Goal: Information Seeking & Learning: Learn about a topic

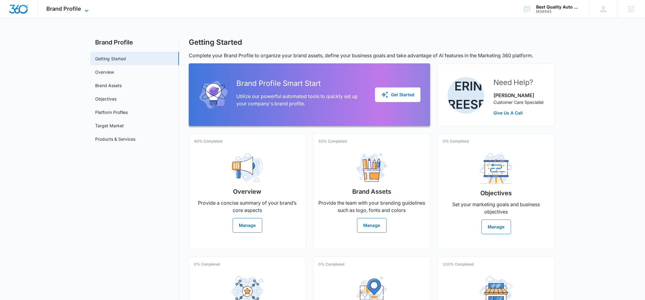
click at [83, 10] on icon at bounding box center [86, 10] width 7 height 7
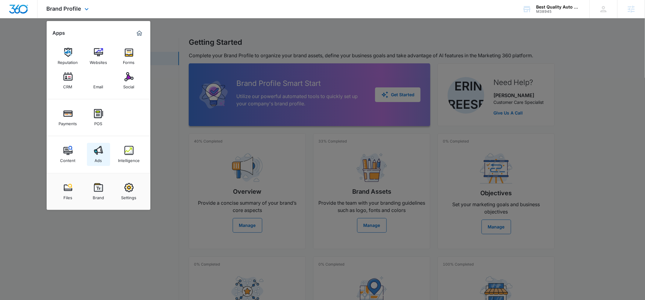
click at [99, 154] on img at bounding box center [98, 150] width 9 height 9
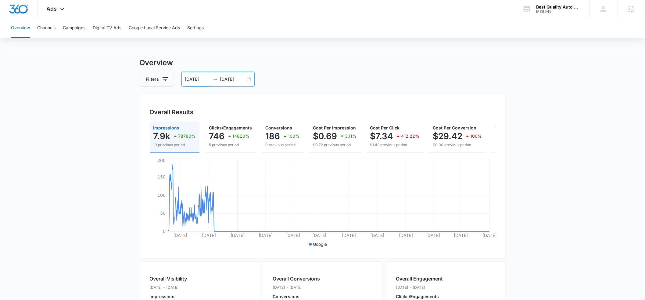
click at [196, 80] on input "[DATE]" at bounding box center [197, 79] width 25 height 7
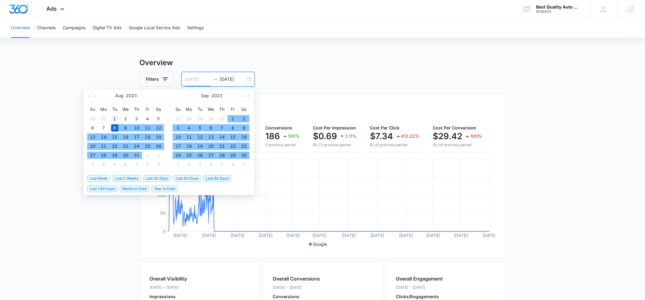
type input "[DATE]"
drag, startPoint x: 114, startPoint y: 117, endPoint x: 116, endPoint y: 124, distance: 6.8
click at [114, 117] on div "1" at bounding box center [114, 118] width 7 height 7
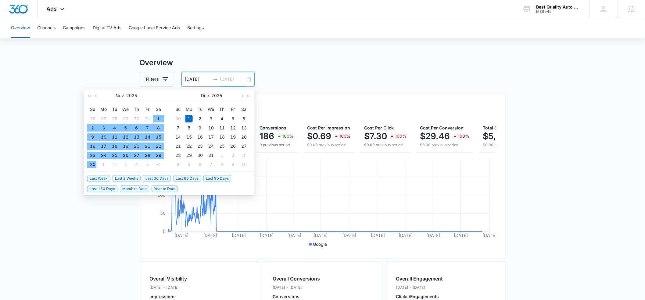
click at [90, 165] on div "30" at bounding box center [92, 164] width 7 height 7
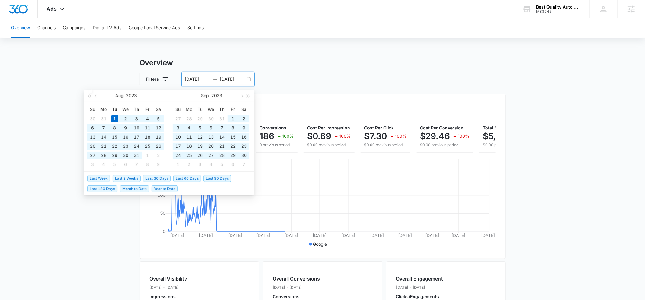
click at [206, 78] on input "[DATE]" at bounding box center [197, 79] width 25 height 7
click at [240, 78] on input "[DATE]" at bounding box center [232, 79] width 25 height 7
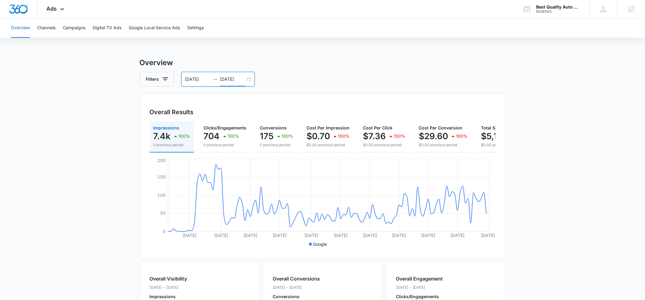
click at [233, 80] on input "[DATE]" at bounding box center [232, 79] width 25 height 7
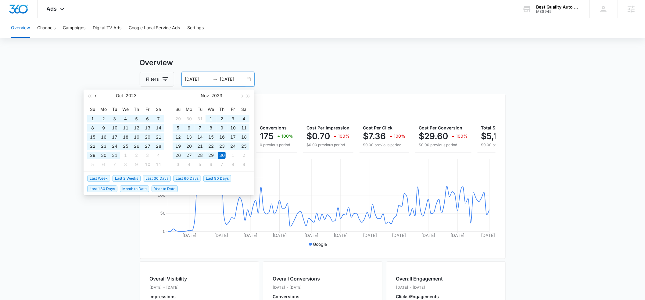
click at [95, 97] on span "button" at bounding box center [96, 96] width 3 height 3
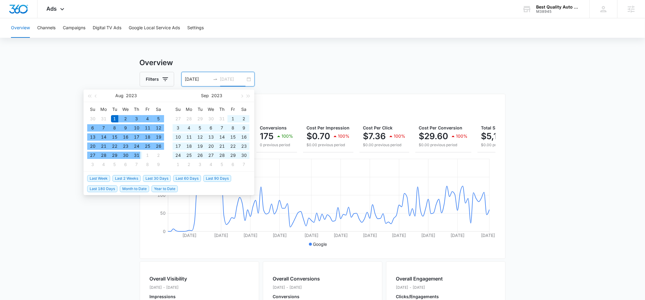
click at [135, 156] on div "31" at bounding box center [136, 155] width 7 height 7
type input "[DATE]"
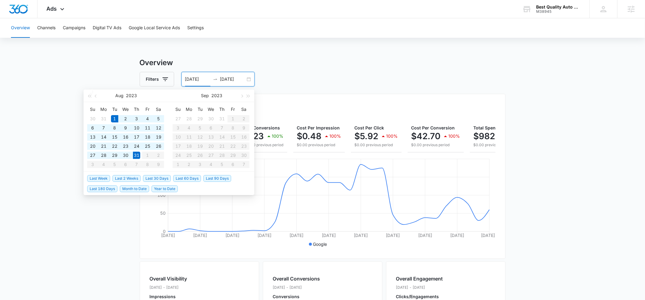
click at [318, 62] on h3 "Overview" at bounding box center [323, 62] width 366 height 11
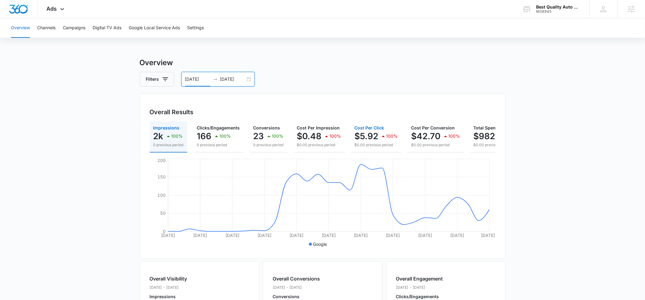
scroll to position [0, 37]
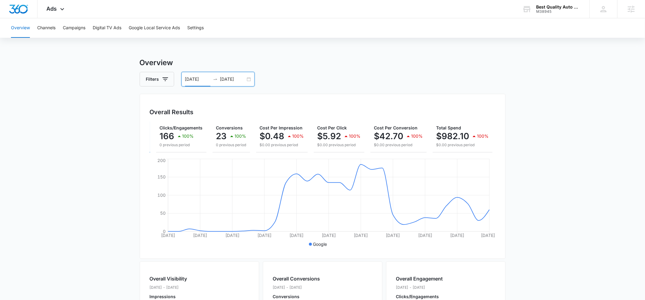
click at [239, 79] on input "[DATE]" at bounding box center [232, 79] width 25 height 7
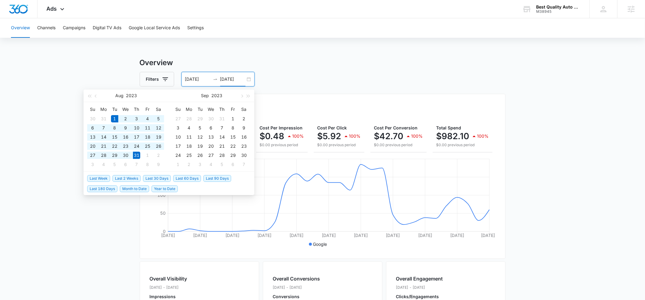
click at [331, 70] on div "Overview Filters [DATE] [DATE] Overall Results Impressions 2k 100% 0 previous p…" at bounding box center [323, 276] width 366 height 438
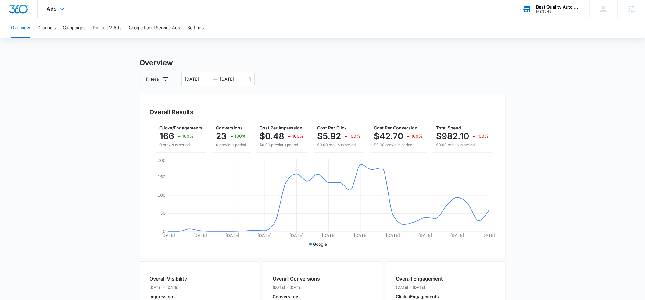
click at [541, 5] on div "Best Quality Auto Glass" at bounding box center [558, 7] width 45 height 5
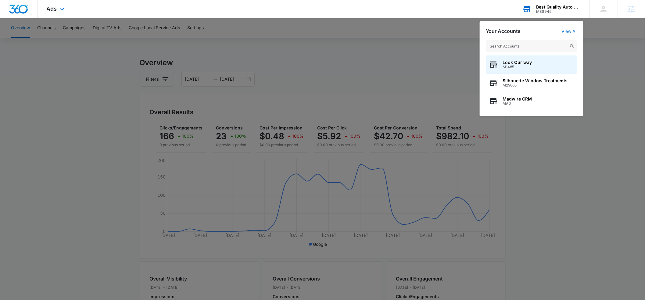
click at [519, 41] on input "text" at bounding box center [532, 46] width 92 height 12
click at [517, 44] on input "text" at bounding box center [532, 46] width 92 height 12
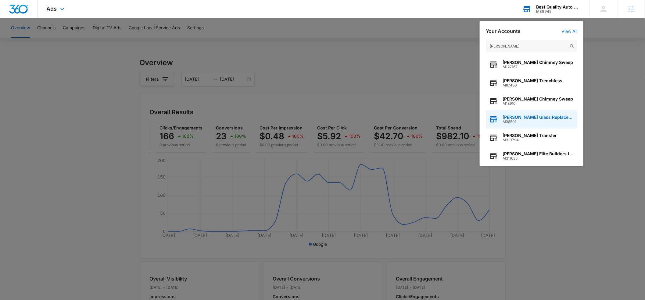
scroll to position [14, 0]
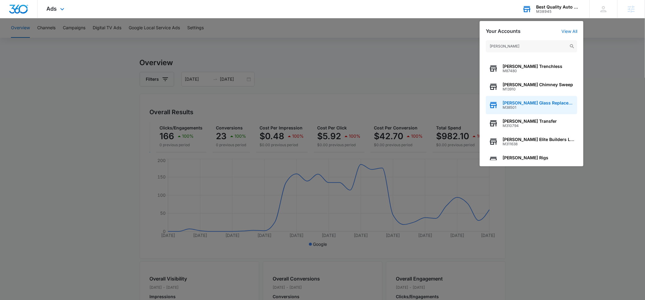
type input "[PERSON_NAME]"
click at [514, 124] on span "M310794" at bounding box center [530, 126] width 54 height 4
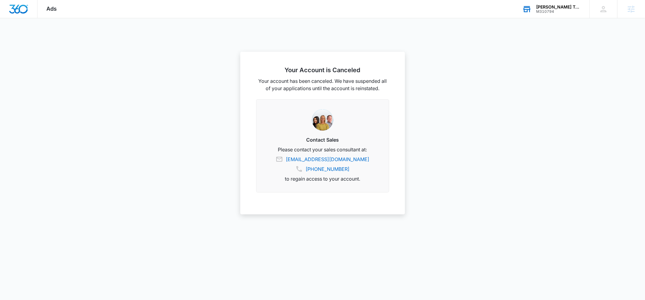
click at [548, 15] on div "[PERSON_NAME] Transfer M310794 Your Accounts View All" at bounding box center [551, 9] width 76 height 18
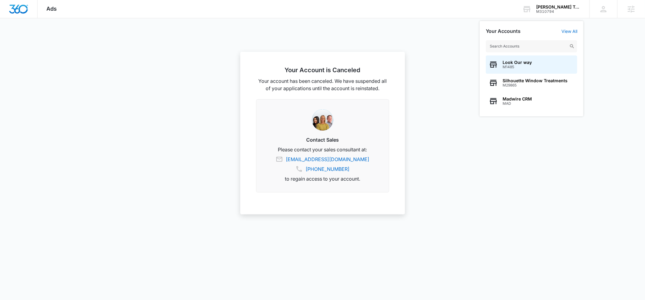
click at [529, 44] on input "text" at bounding box center [532, 46] width 92 height 12
type input "[PERSON_NAME] glass"
click at [509, 64] on span "[PERSON_NAME] Glass Replacement" at bounding box center [539, 62] width 72 height 5
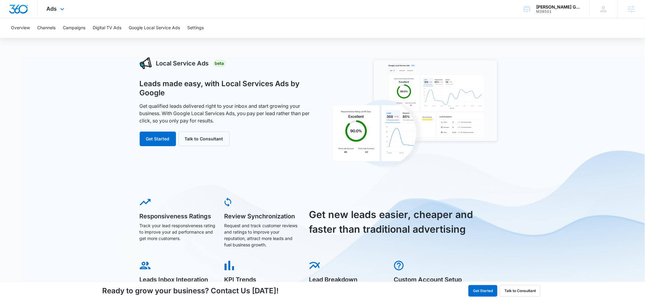
drag, startPoint x: 62, startPoint y: 8, endPoint x: 65, endPoint y: 21, distance: 13.1
click at [62, 9] on icon at bounding box center [62, 8] width 7 height 7
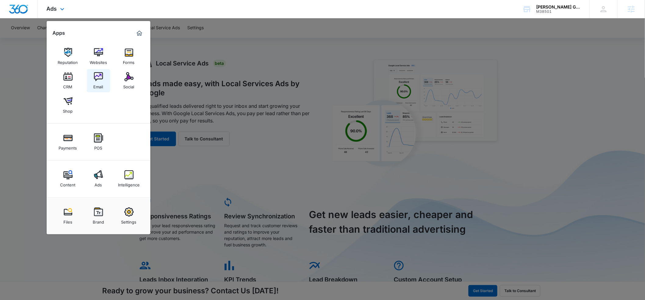
click at [101, 85] on div "Email" at bounding box center [99, 85] width 10 height 8
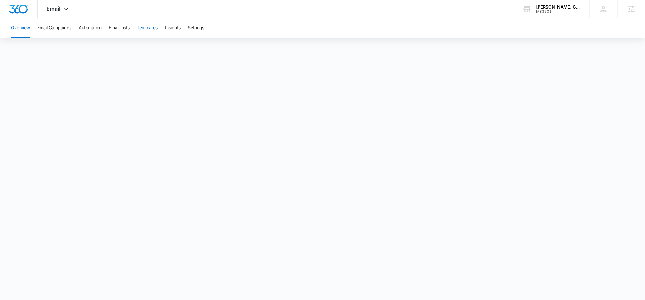
click at [143, 28] on button "Templates" at bounding box center [147, 28] width 21 height 20
drag, startPoint x: 551, startPoint y: 5, endPoint x: 552, endPoint y: 9, distance: 4.0
click at [552, 5] on div "[PERSON_NAME] Glass Replacement" at bounding box center [558, 7] width 45 height 5
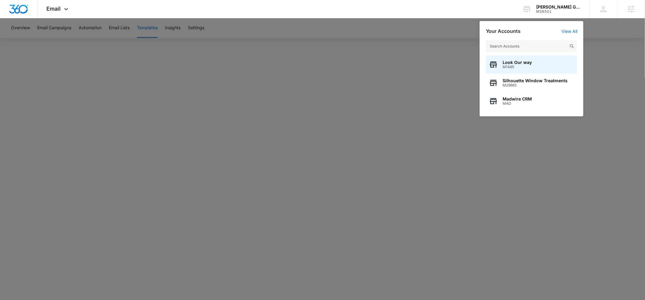
click at [535, 43] on input "text" at bounding box center [532, 46] width 92 height 12
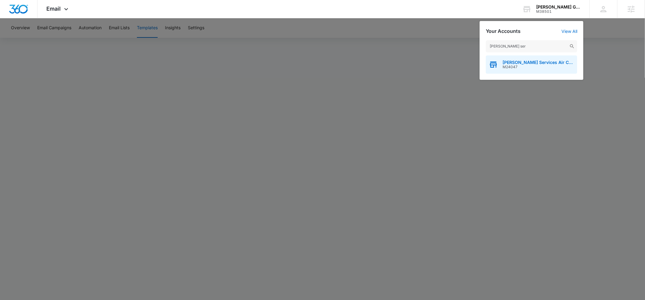
type input "[PERSON_NAME] ser"
click at [515, 64] on span "[PERSON_NAME] Services Air Conditioning" at bounding box center [539, 62] width 72 height 5
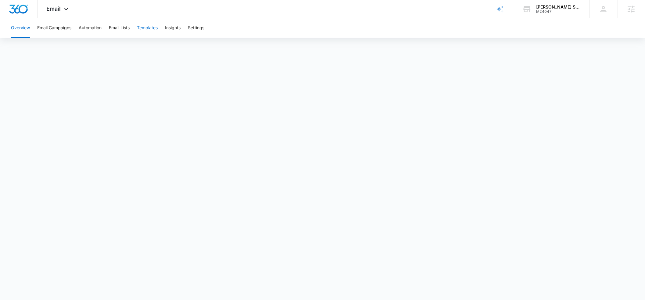
click at [149, 27] on button "Templates" at bounding box center [147, 28] width 21 height 20
click at [103, 29] on div "Overview Email Campaigns Automation Email Lists Templates Insights Settings" at bounding box center [322, 28] width 631 height 20
click at [97, 28] on button "Automation" at bounding box center [90, 28] width 23 height 20
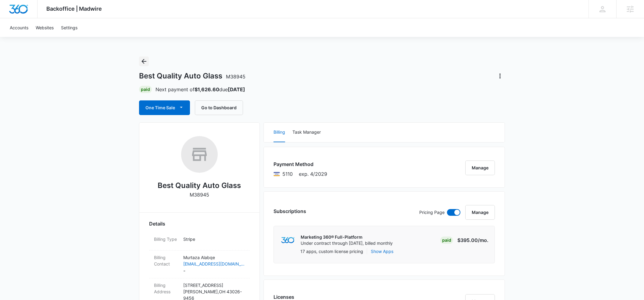
drag, startPoint x: 0, startPoint y: 0, endPoint x: 142, endPoint y: 61, distance: 154.1
click at [142, 61] on icon "Back" at bounding box center [144, 61] width 5 height 5
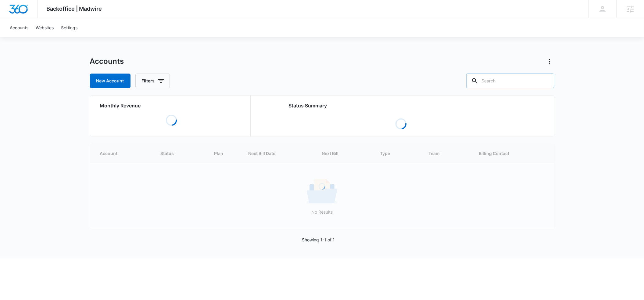
click at [513, 80] on input "text" at bounding box center [510, 81] width 88 height 15
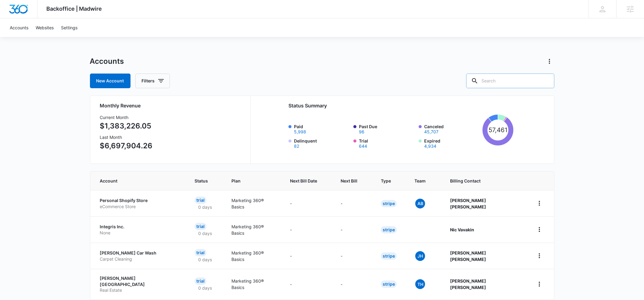
click at [499, 82] on input "text" at bounding box center [510, 81] width 88 height 15
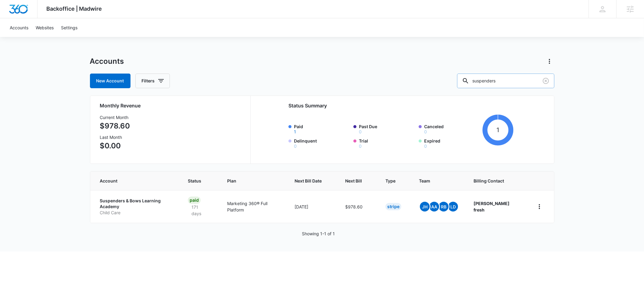
drag, startPoint x: 515, startPoint y: 79, endPoint x: 483, endPoint y: 83, distance: 32.6
click at [483, 83] on div "suspenders" at bounding box center [505, 81] width 97 height 15
type input "s"
type input "sleepeez"
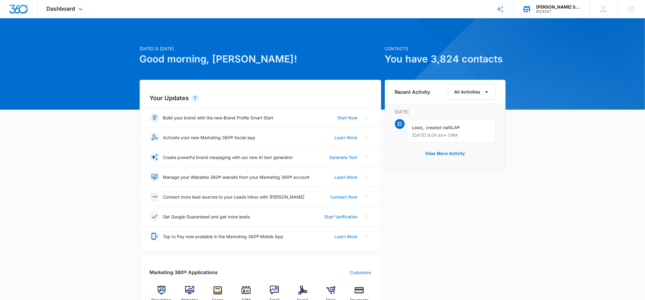
drag, startPoint x: 545, startPoint y: 12, endPoint x: 543, endPoint y: 14, distance: 3.2
click at [545, 12] on div "M24047" at bounding box center [558, 11] width 45 height 4
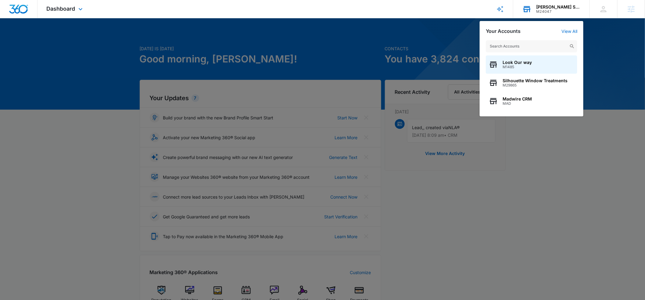
click at [514, 45] on input "text" at bounding box center [532, 46] width 92 height 12
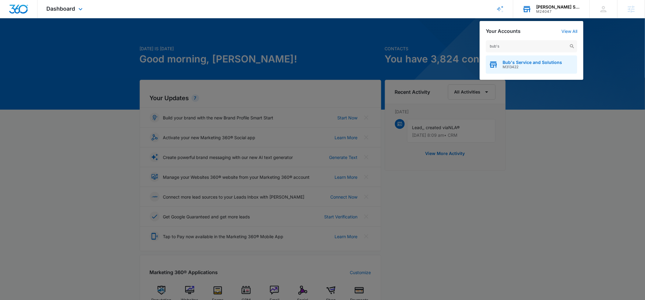
type input "bub's"
click at [509, 67] on span "M313422" at bounding box center [532, 67] width 59 height 4
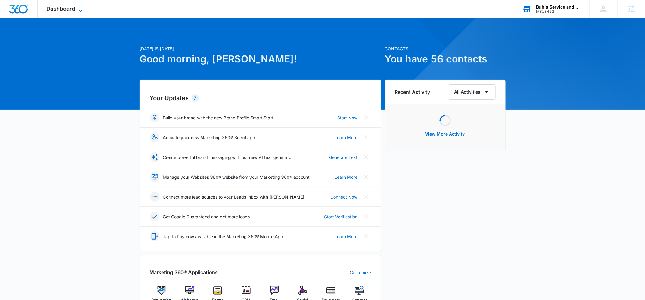
click at [80, 11] on icon at bounding box center [81, 10] width 4 height 2
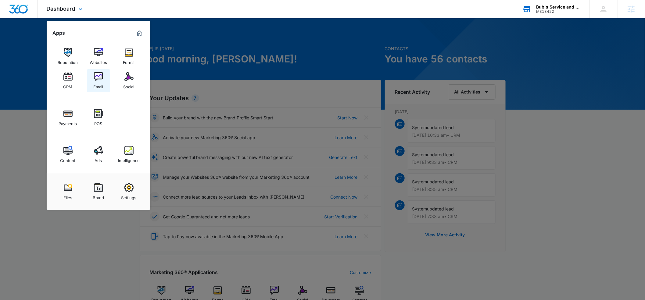
click at [103, 78] on link "Email" at bounding box center [98, 80] width 23 height 23
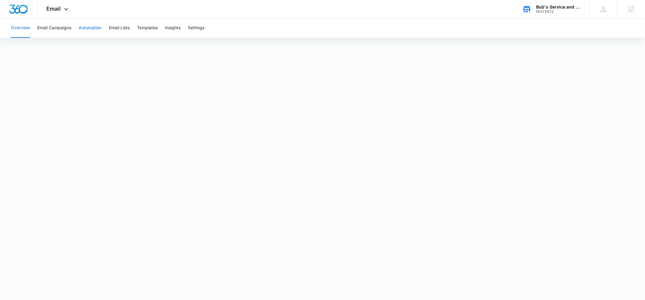
click at [97, 27] on button "Automation" at bounding box center [90, 28] width 23 height 20
click at [156, 28] on button "Templates" at bounding box center [147, 28] width 21 height 20
click at [64, 11] on icon at bounding box center [66, 10] width 7 height 7
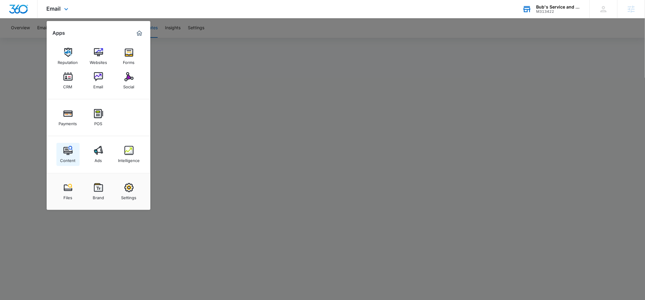
click at [65, 148] on img at bounding box center [67, 150] width 9 height 9
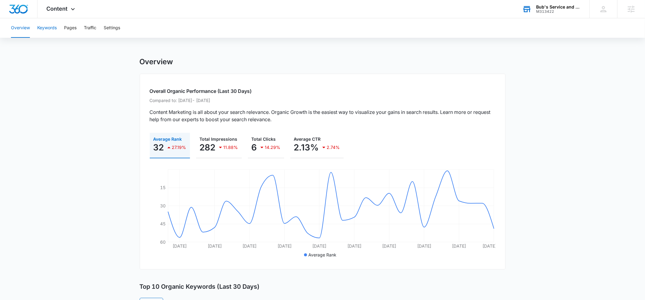
click at [50, 28] on button "Keywords" at bounding box center [47, 28] width 20 height 20
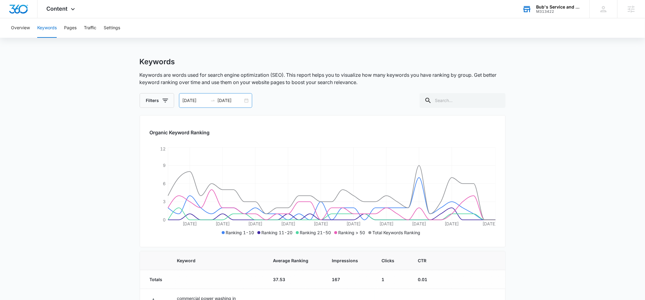
click at [192, 101] on input "08/08/2025" at bounding box center [195, 100] width 25 height 7
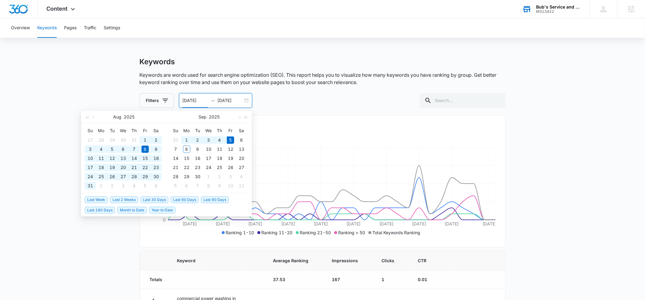
click at [180, 198] on span "Last 60 Days" at bounding box center [185, 200] width 28 height 7
type input "07/07/2025"
type input "09/05/2025"
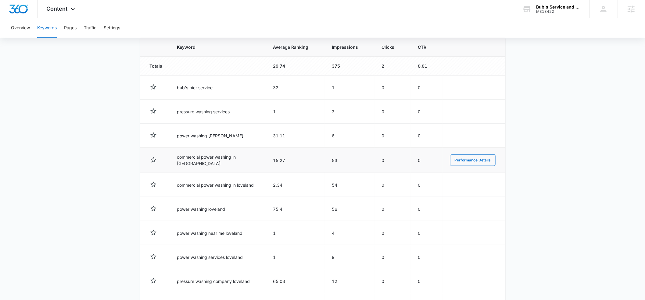
scroll to position [229, 0]
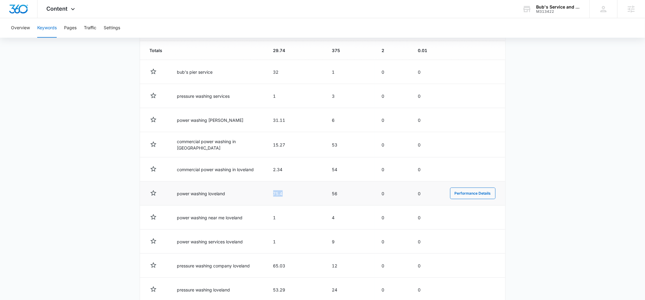
drag, startPoint x: 290, startPoint y: 192, endPoint x: 261, endPoint y: 191, distance: 29.0
click at [261, 191] on tr "power washing loveland 75.4 56 0 0 Performance Details" at bounding box center [322, 194] width 365 height 24
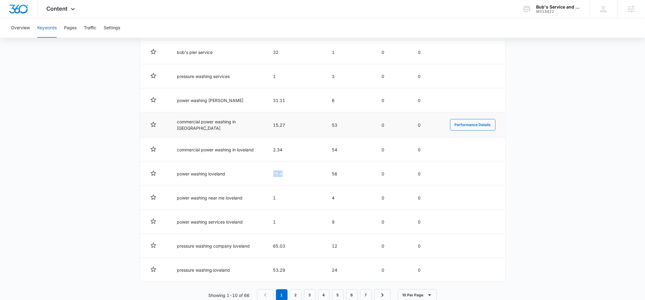
scroll to position [264, 0]
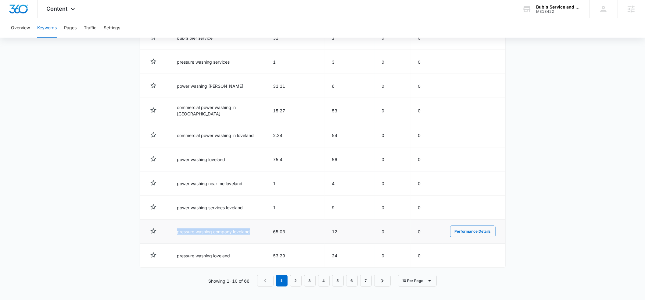
drag, startPoint x: 178, startPoint y: 231, endPoint x: 251, endPoint y: 232, distance: 73.2
click at [251, 232] on td "pressure washing company loveland" at bounding box center [218, 232] width 96 height 24
copy td "pressure washing company loveland"
click at [552, 6] on div "Bub's Service and Solutions" at bounding box center [558, 7] width 45 height 5
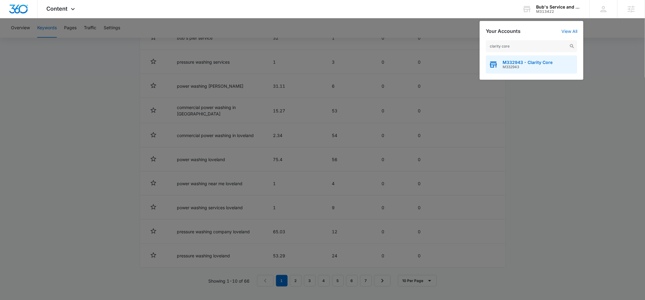
type input "clarity core"
click at [511, 60] on span "M332943 - Clarity Core" at bounding box center [528, 62] width 50 height 5
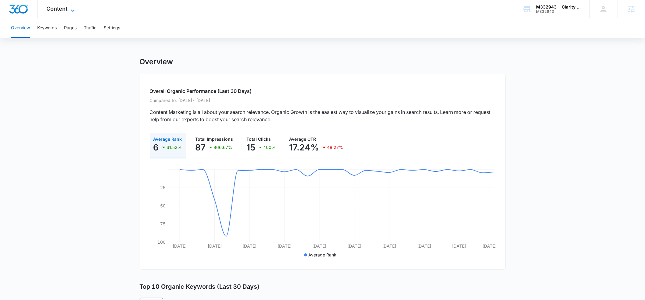
click at [72, 9] on icon at bounding box center [72, 10] width 7 height 7
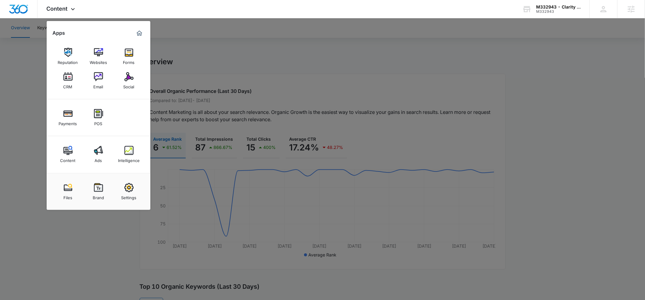
click at [190, 24] on div at bounding box center [322, 150] width 645 height 300
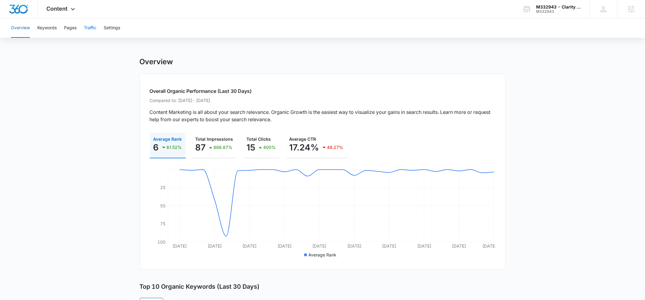
drag, startPoint x: 86, startPoint y: 27, endPoint x: 90, endPoint y: 27, distance: 4.3
click at [88, 27] on button "Traffic" at bounding box center [90, 28] width 13 height 20
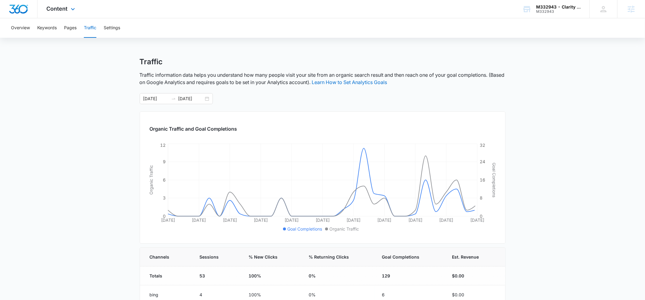
drag, startPoint x: 71, startPoint y: 9, endPoint x: 70, endPoint y: 28, distance: 19.3
click at [71, 10] on icon at bounding box center [72, 8] width 7 height 7
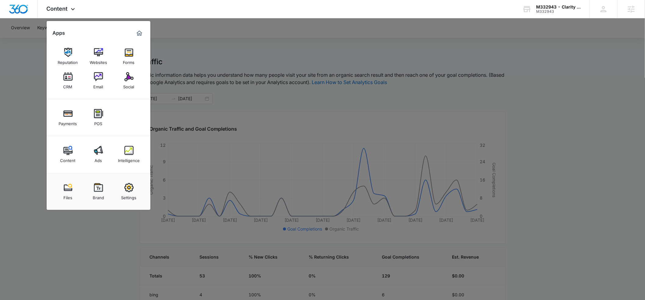
click at [124, 154] on link "Intelligence" at bounding box center [128, 154] width 23 height 23
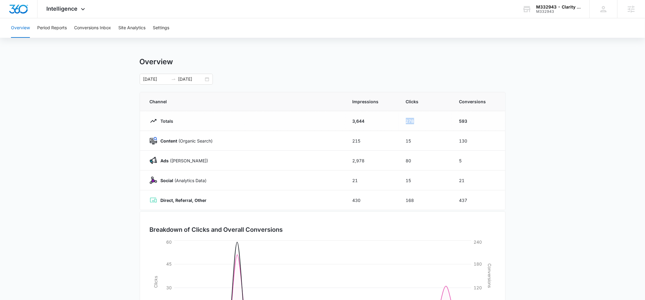
drag, startPoint x: 416, startPoint y: 121, endPoint x: 405, endPoint y: 120, distance: 11.0
click at [405, 120] on td "278" at bounding box center [425, 121] width 53 height 20
